Goal: Transaction & Acquisition: Purchase product/service

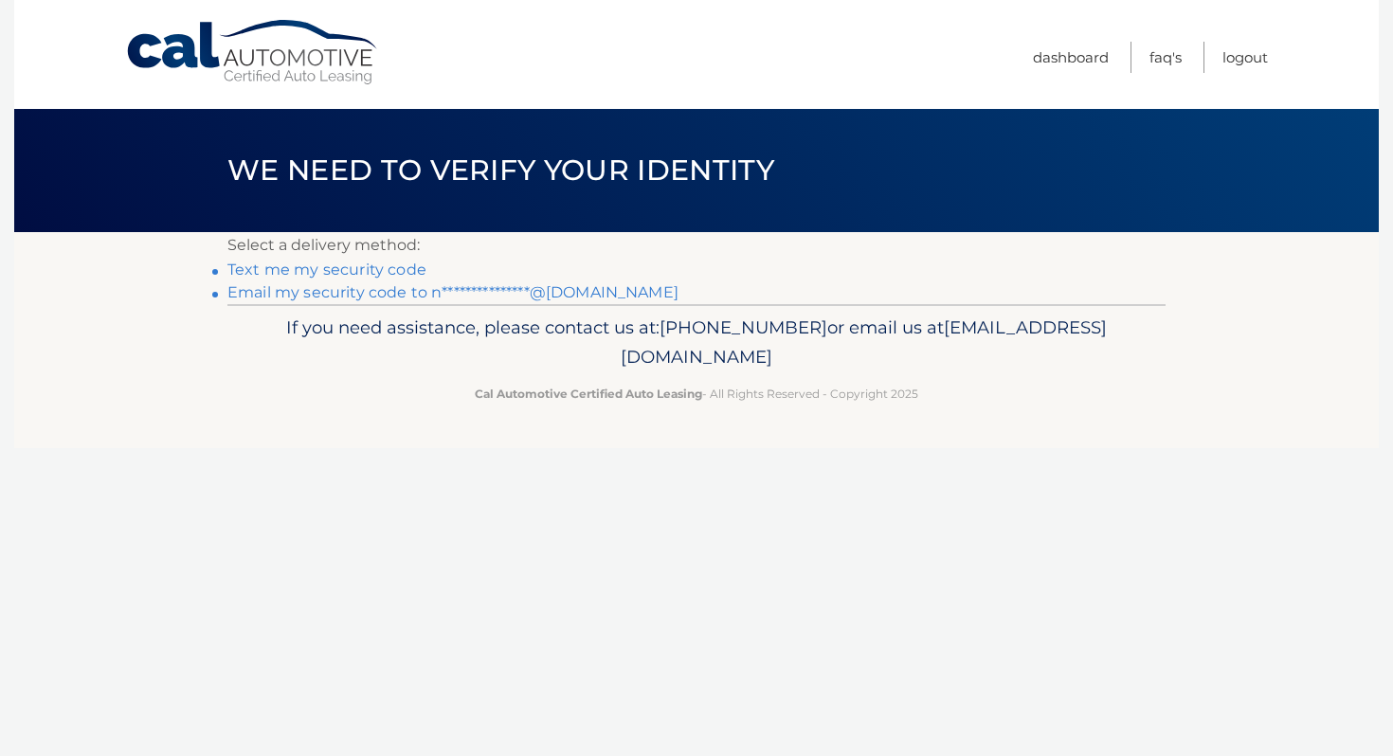
click at [406, 265] on link "Text me my security code" at bounding box center [326, 270] width 199 height 18
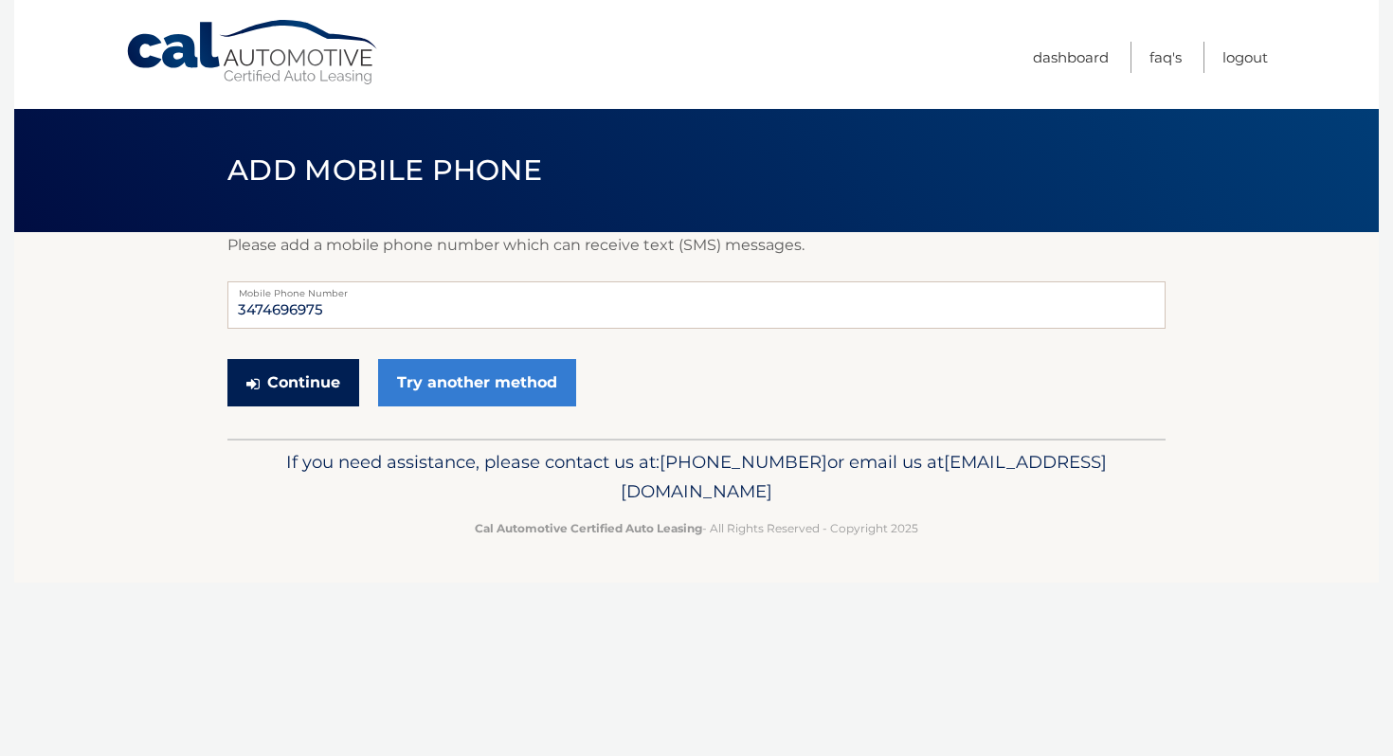
click at [335, 372] on button "Continue" at bounding box center [293, 382] width 132 height 47
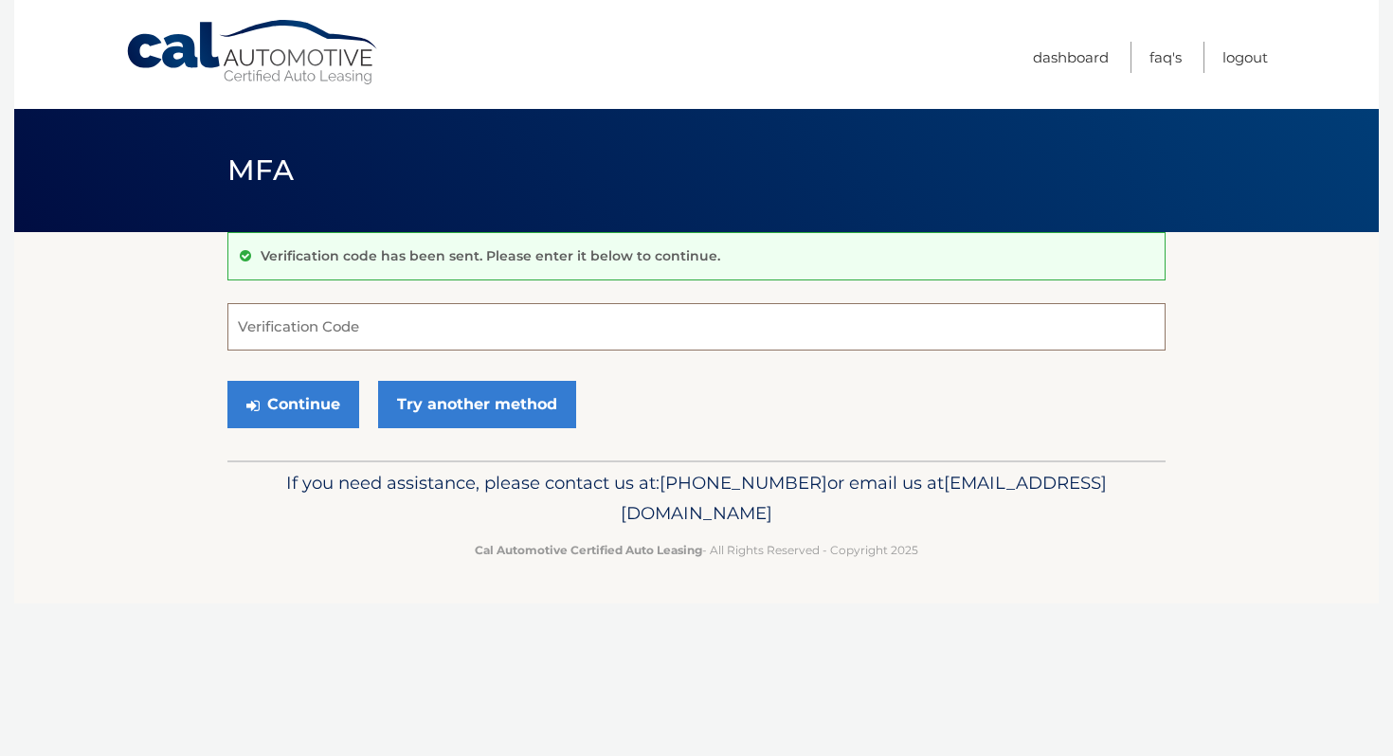
click at [350, 332] on input "Verification Code" at bounding box center [696, 326] width 938 height 47
type input "242303"
click at [297, 405] on button "Continue" at bounding box center [293, 404] width 132 height 47
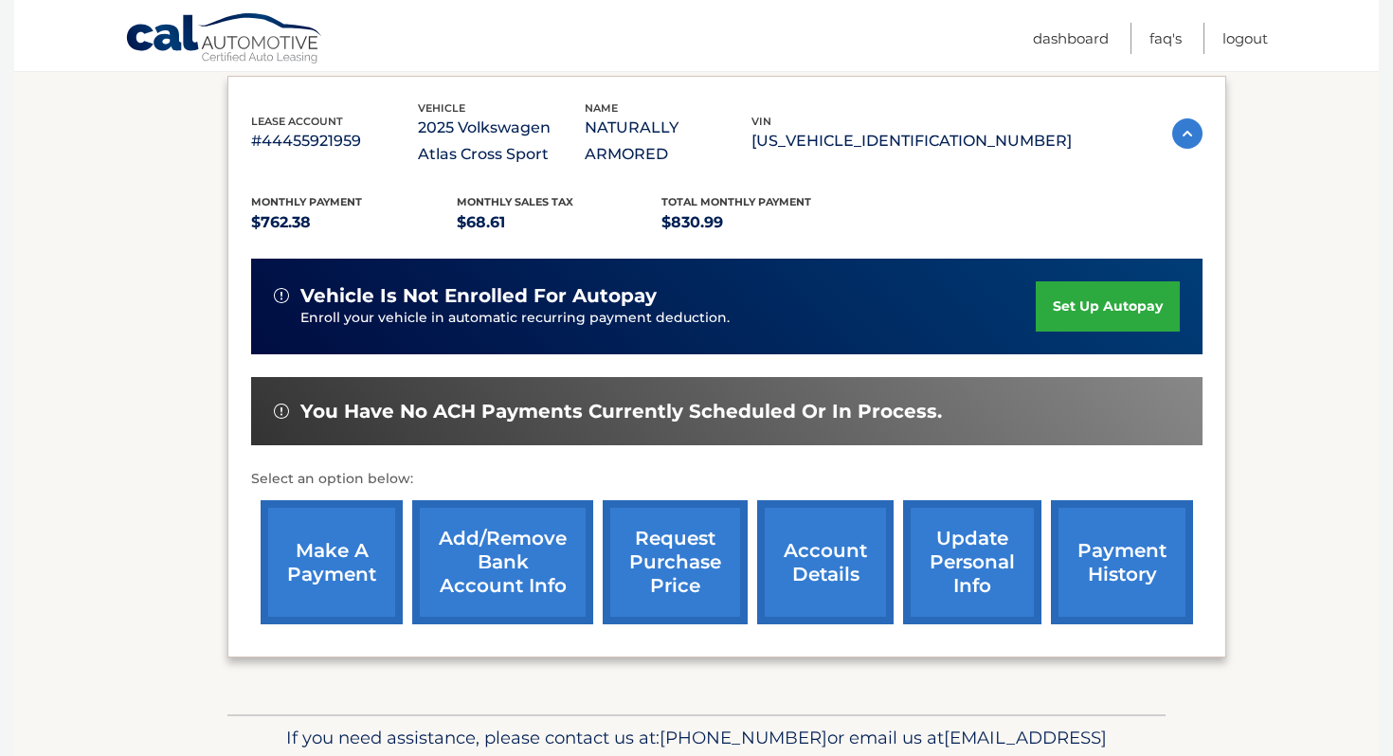
scroll to position [321, 0]
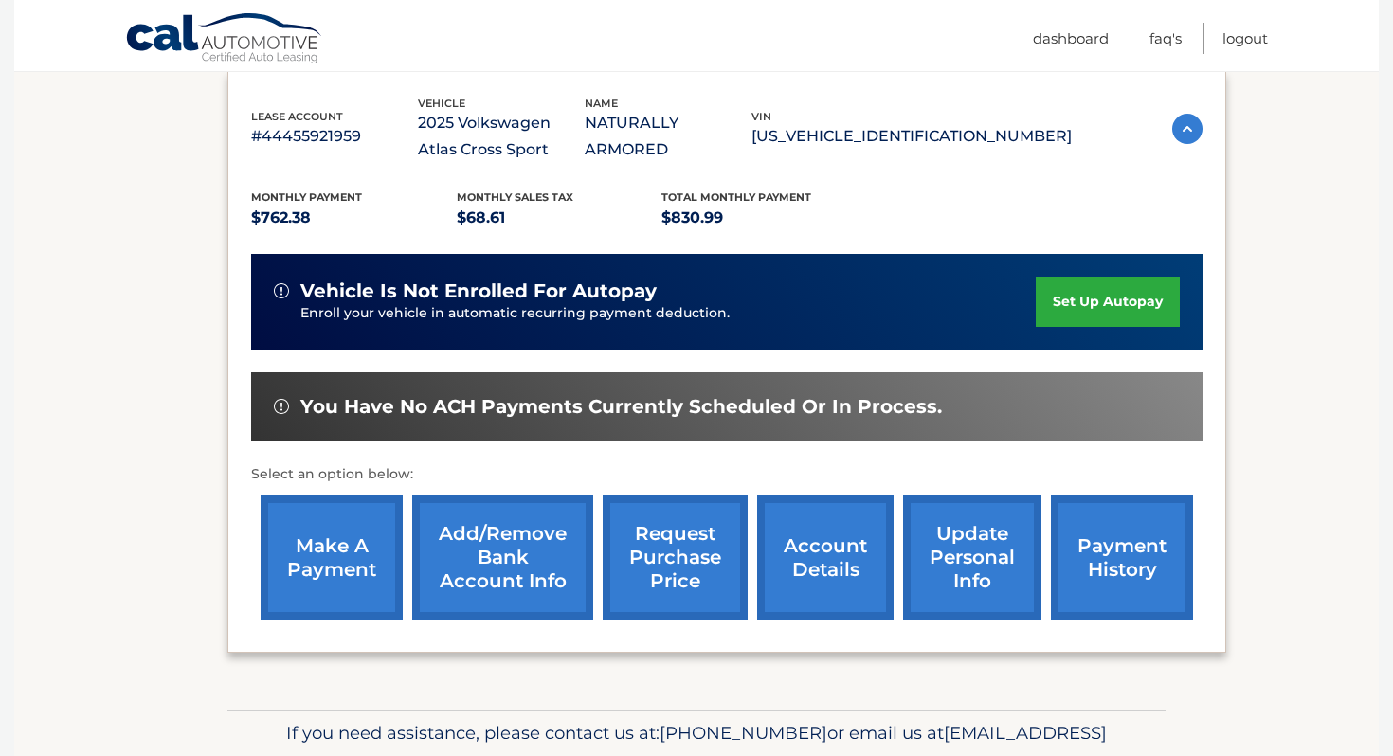
click at [322, 556] on link "make a payment" at bounding box center [332, 557] width 142 height 124
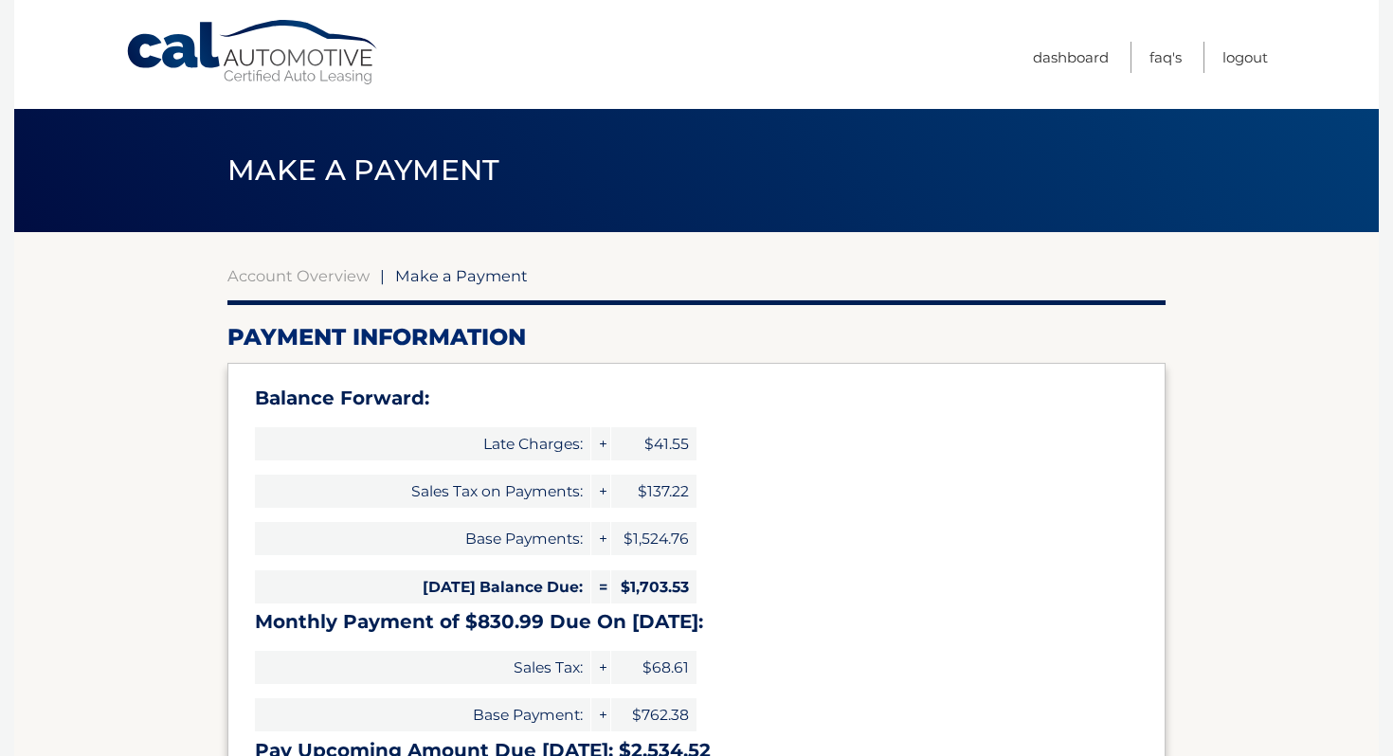
select select "NWJkNWU4YmUtOTgxMC00NDU2LThlNzMtZWI3ODIyYTE5OTFl"
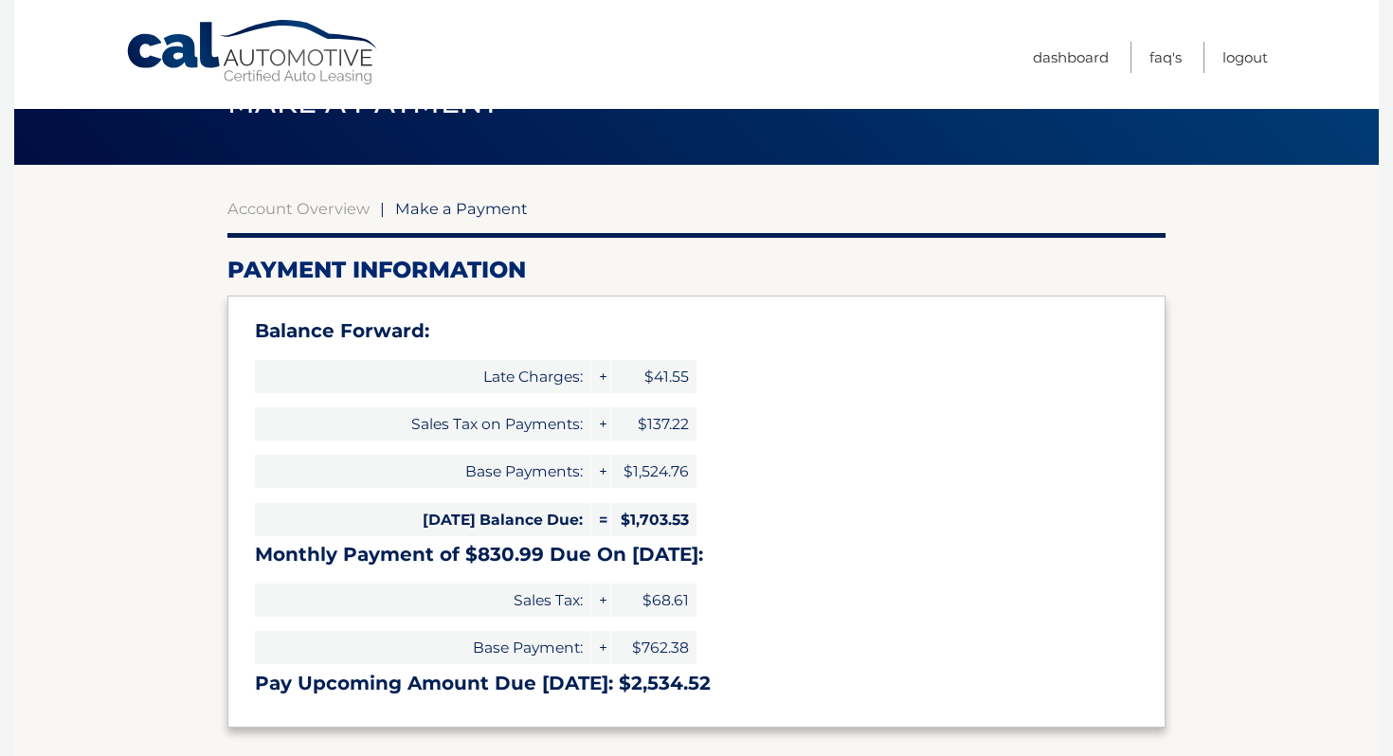
scroll to position [71, 0]
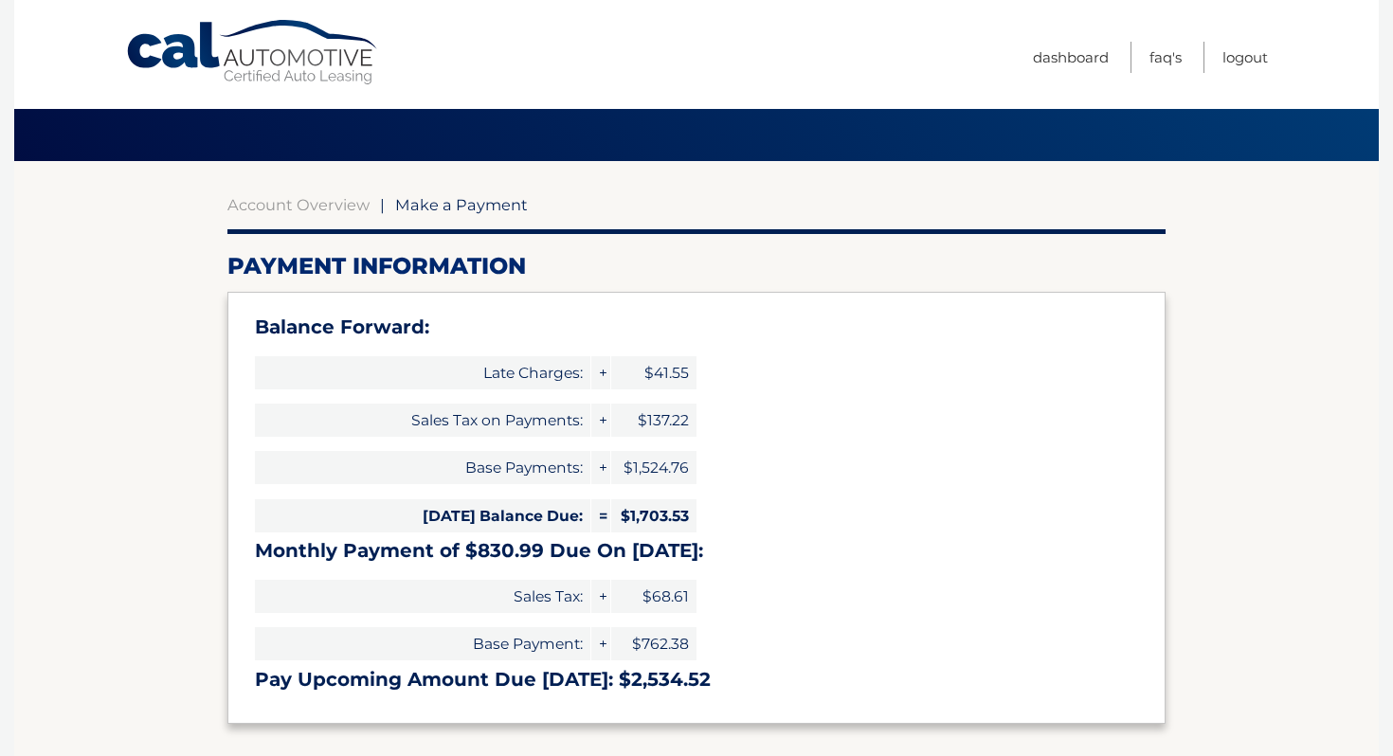
click at [645, 423] on span "$137.22" at bounding box center [653, 420] width 85 height 33
click at [602, 418] on span "+" at bounding box center [600, 420] width 19 height 33
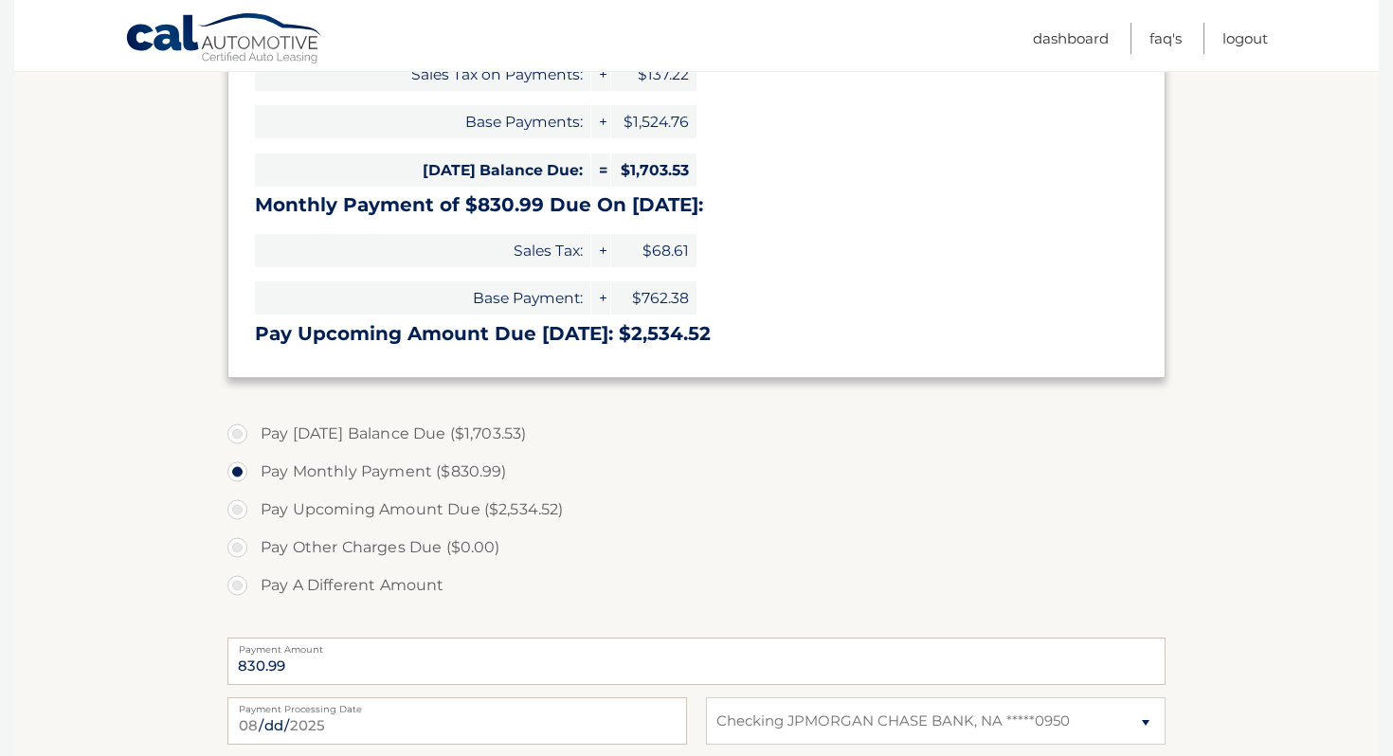
scroll to position [418, 0]
click at [245, 585] on label "Pay A Different Amount" at bounding box center [696, 585] width 938 height 38
click at [245, 585] on input "Pay A Different Amount" at bounding box center [244, 581] width 19 height 30
radio input "true"
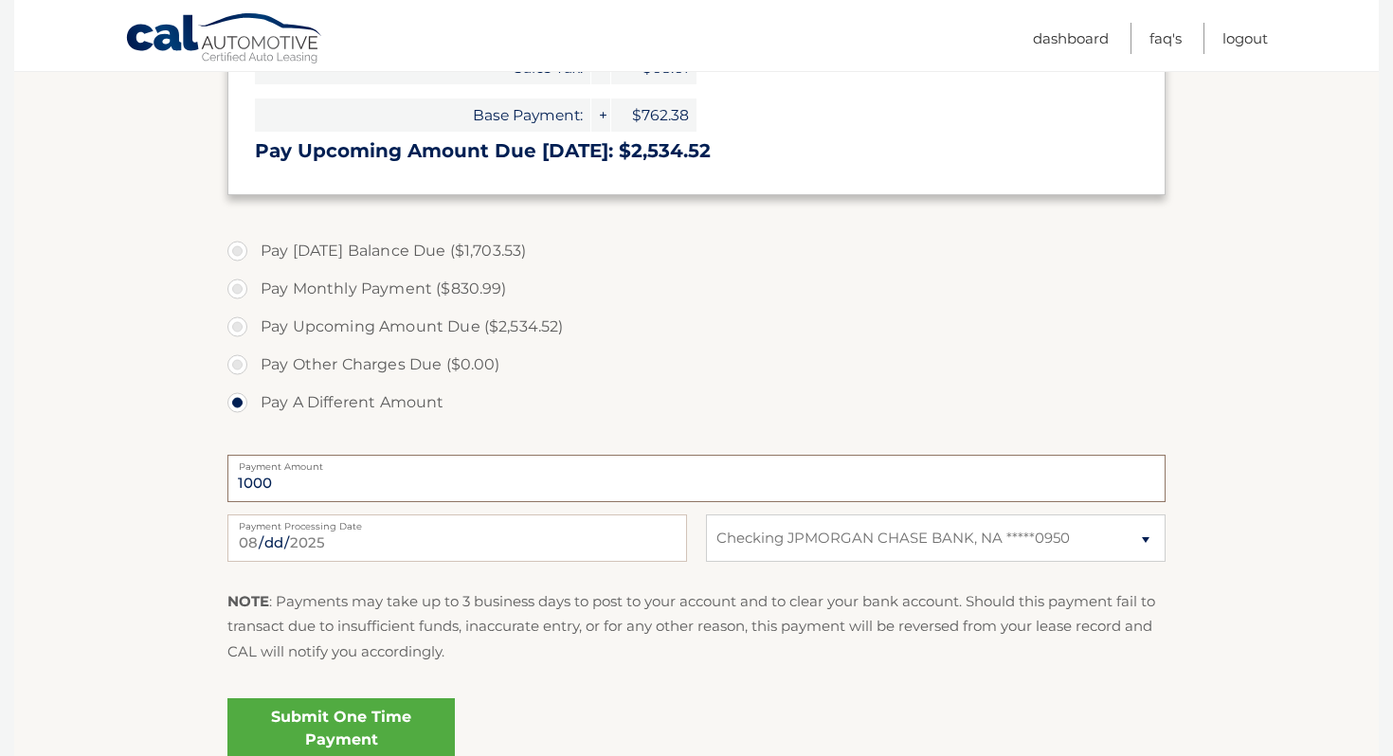
scroll to position [773, 0]
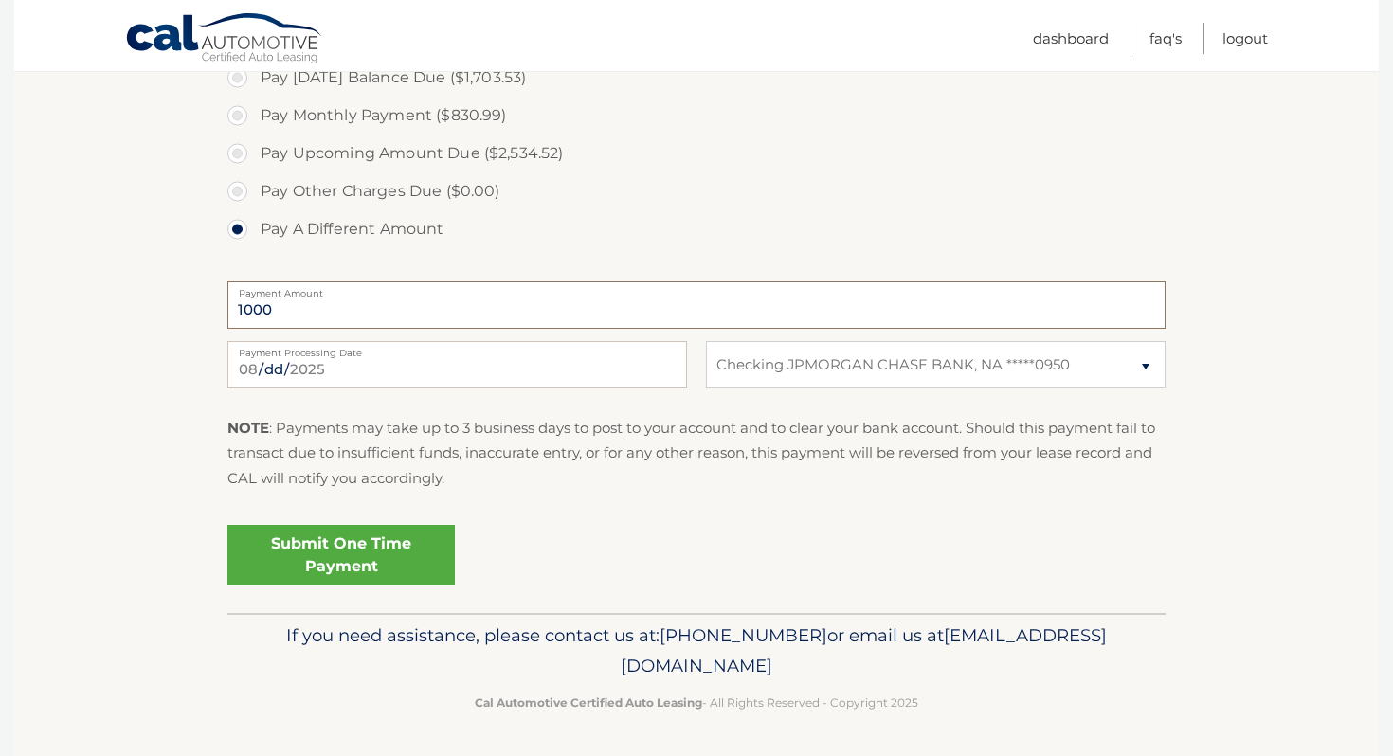
type input "1000"
click at [369, 540] on link "Submit One Time Payment" at bounding box center [340, 555] width 227 height 61
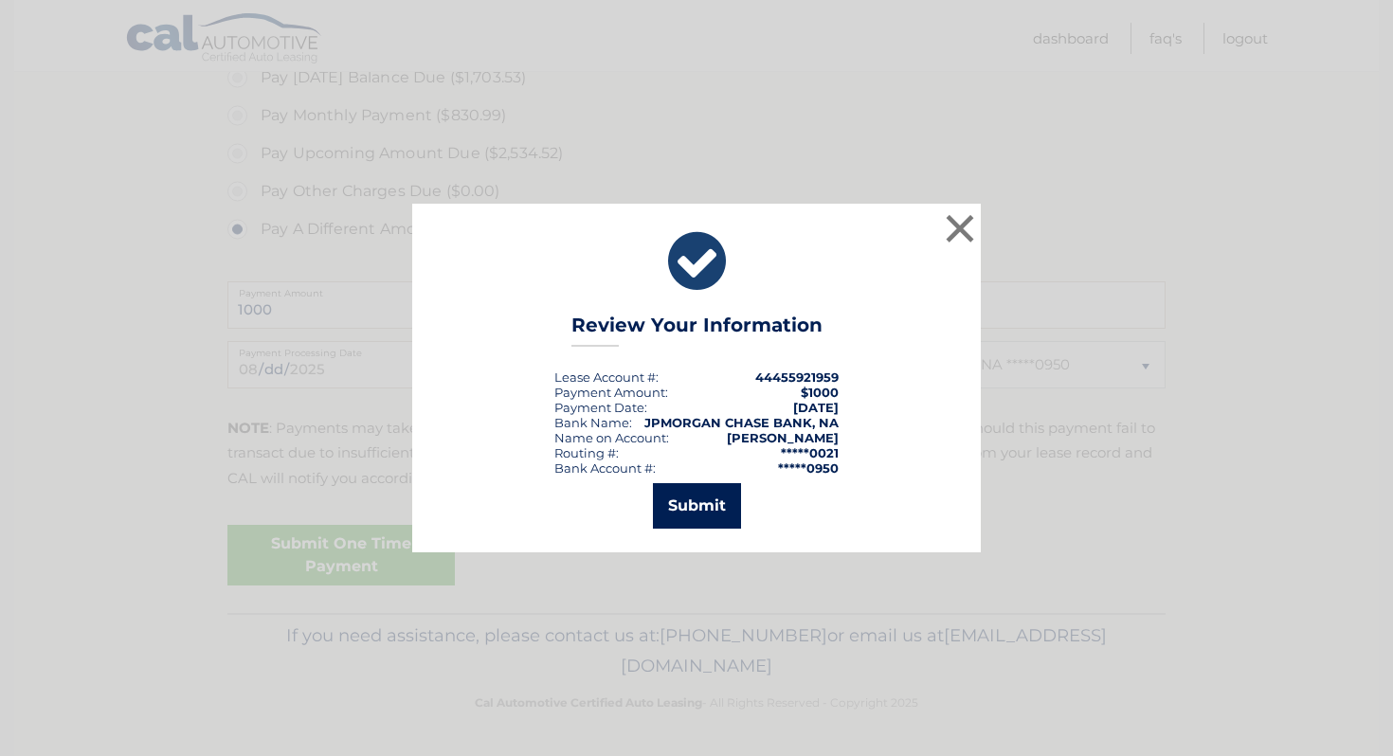
click at [696, 508] on button "Submit" at bounding box center [697, 505] width 88 height 45
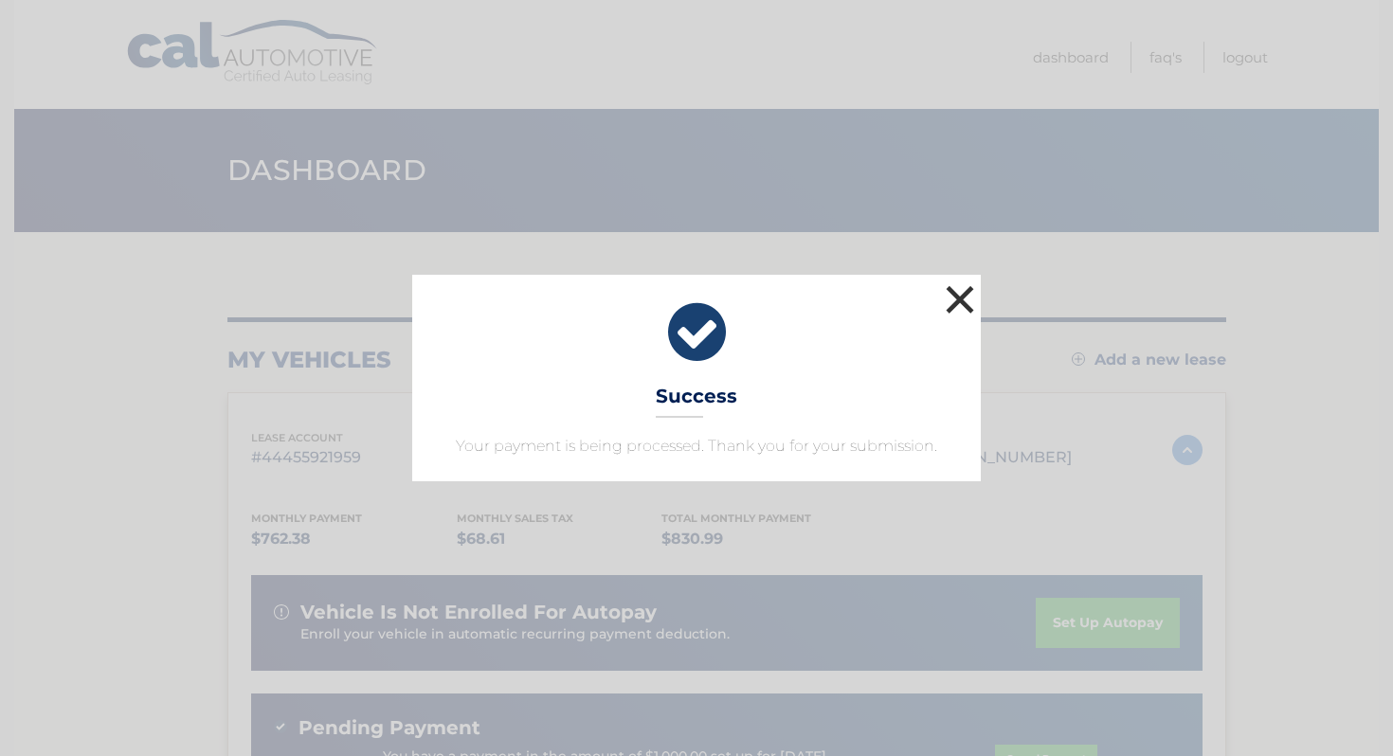
click at [966, 299] on button "×" at bounding box center [960, 299] width 38 height 38
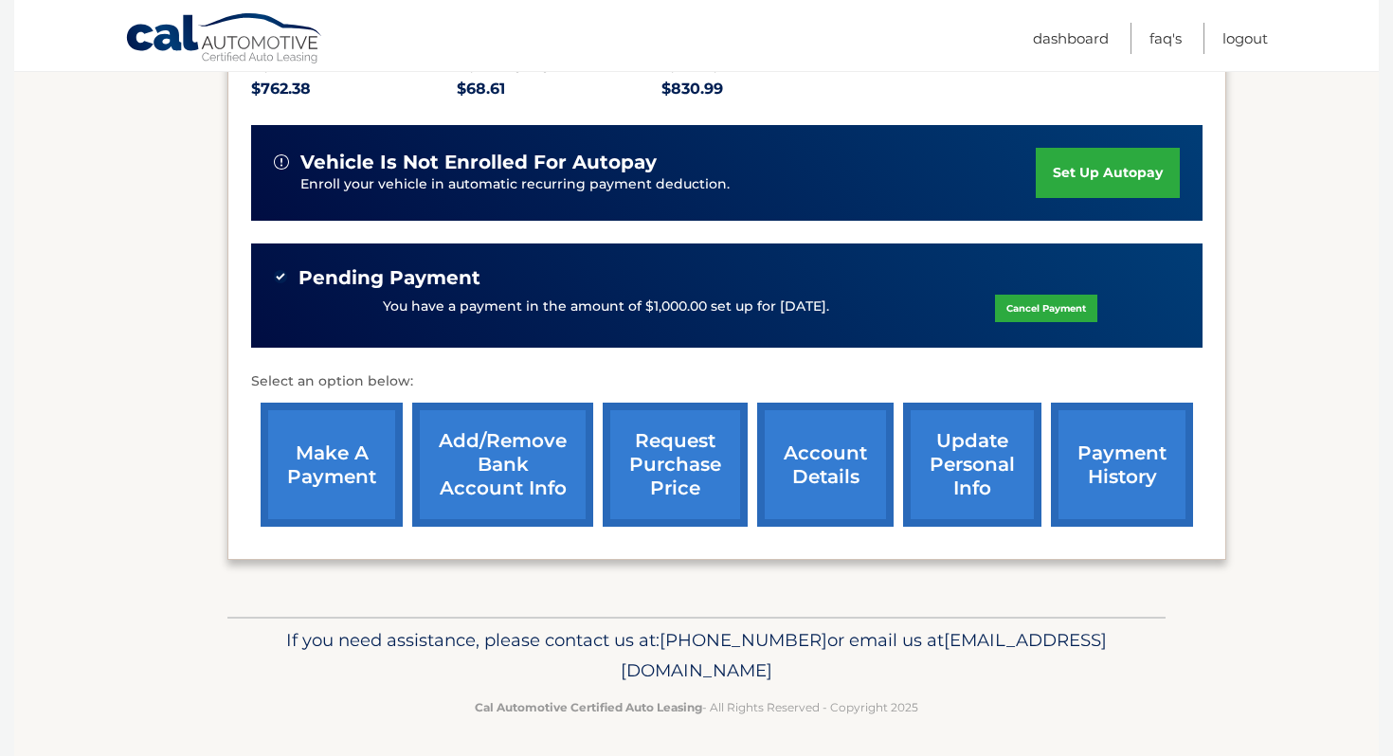
scroll to position [454, 0]
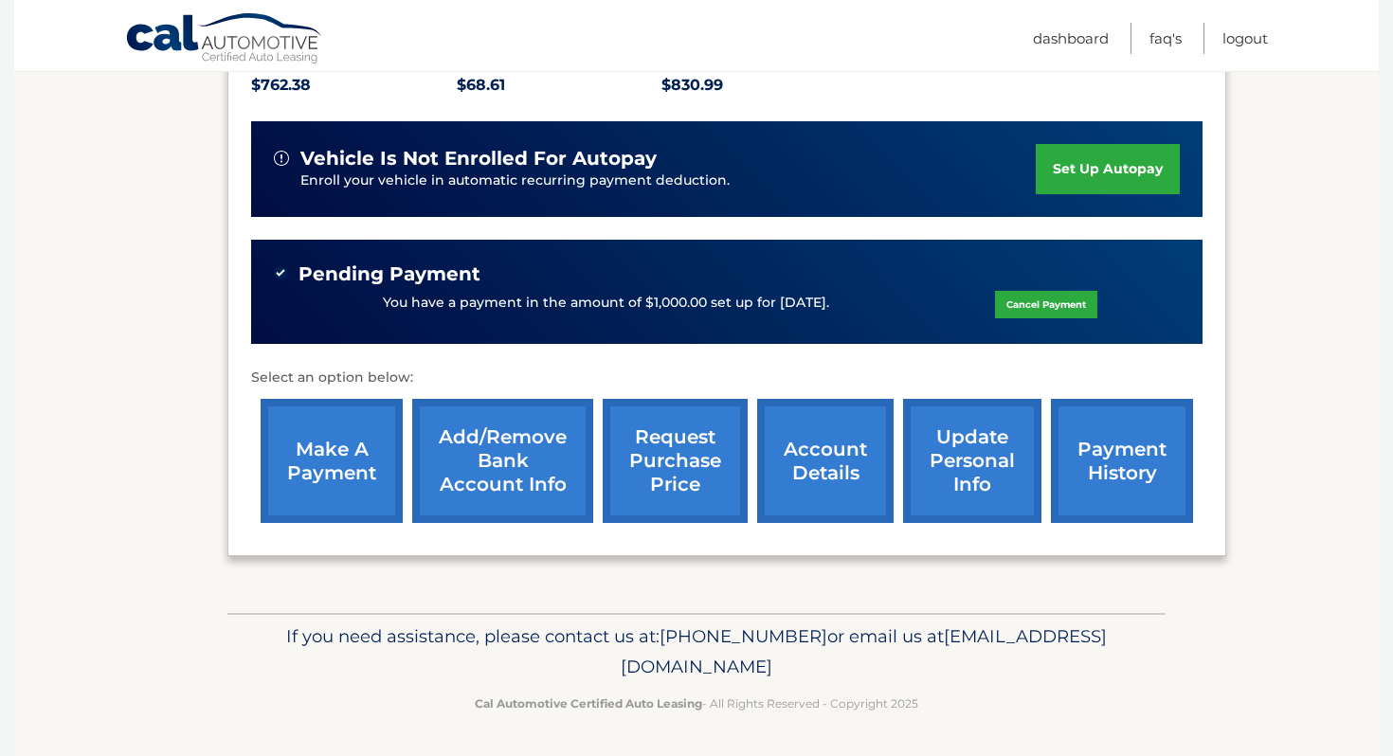
click at [1094, 164] on link "set up autopay" at bounding box center [1107, 169] width 144 height 50
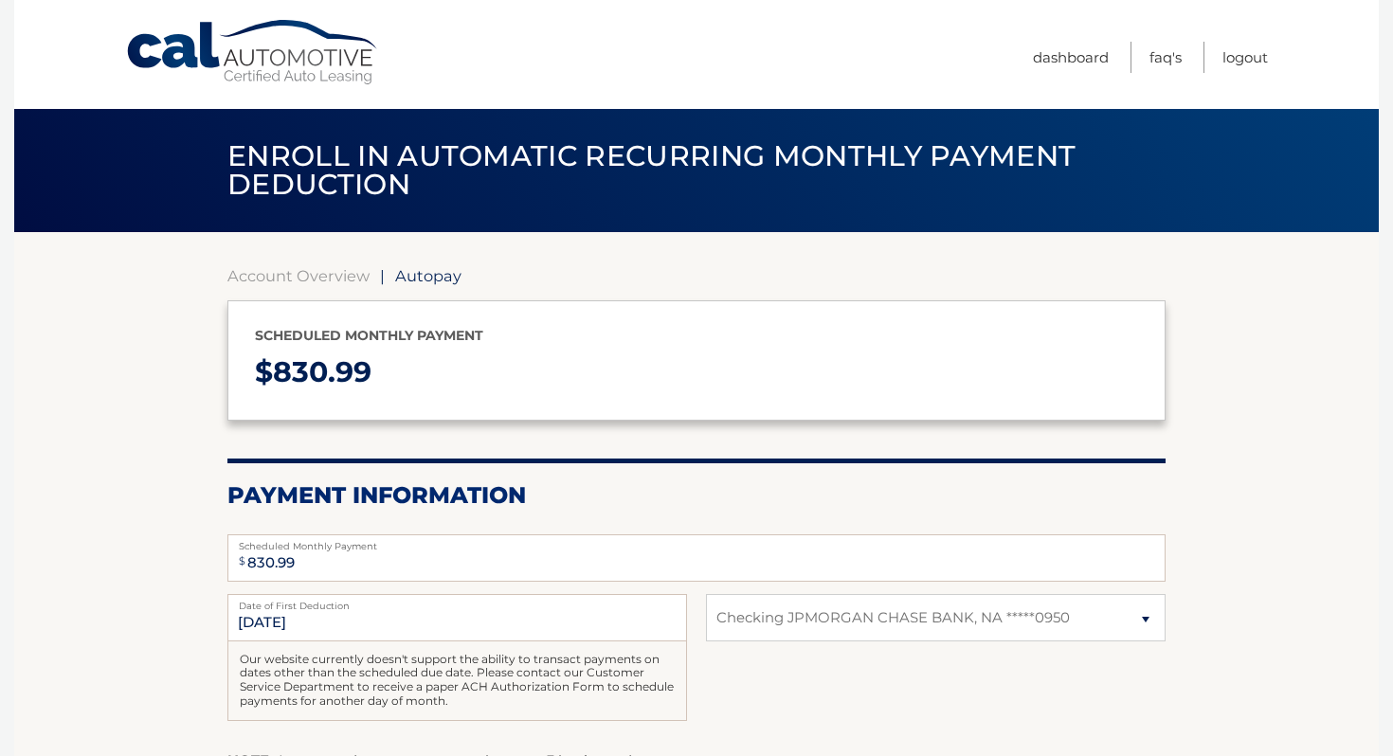
select select "NWJkNWU4YmUtOTgxMC00NDU2LThlNzMtZWI3ODIyYTE5OTFl"
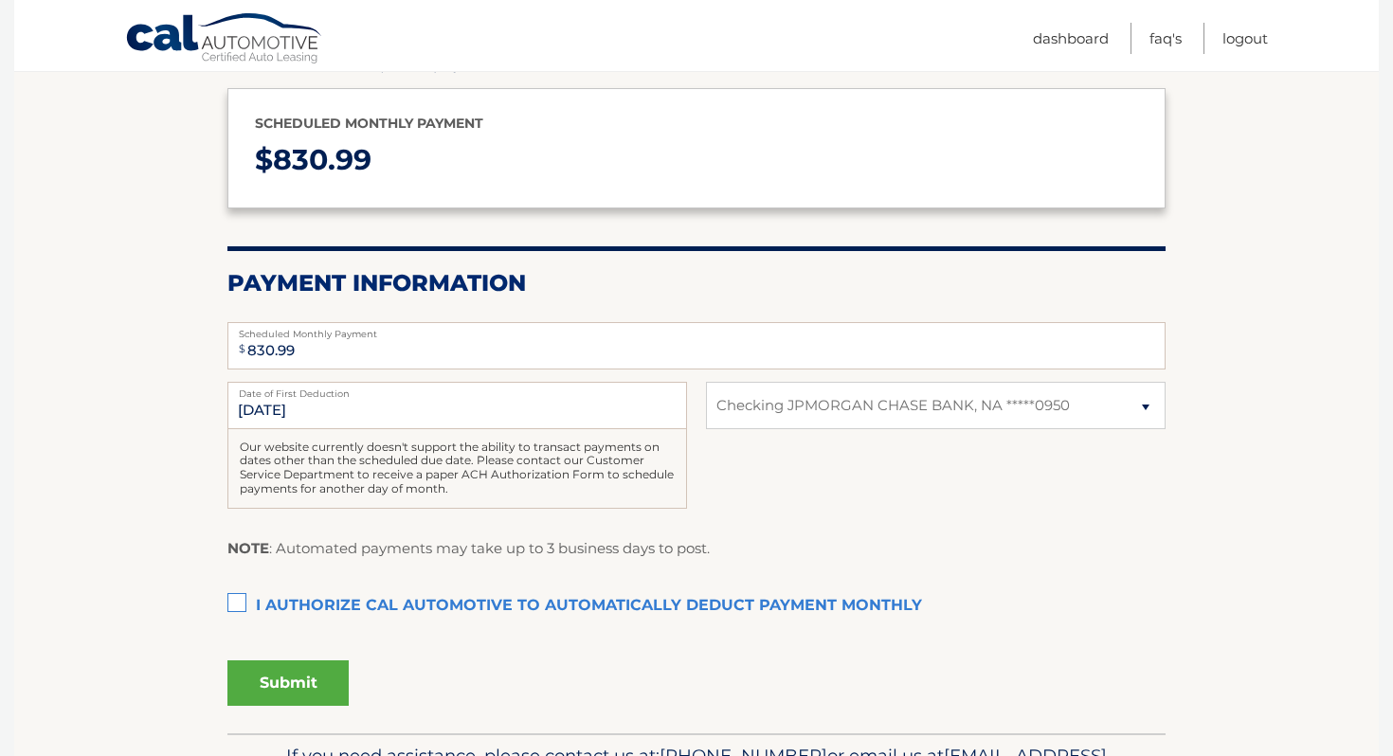
scroll to position [213, 0]
click at [286, 399] on input "[DATE]" at bounding box center [456, 404] width 459 height 47
click at [264, 401] on input "[DATE]" at bounding box center [456, 404] width 459 height 47
